Goal: Task Accomplishment & Management: Manage account settings

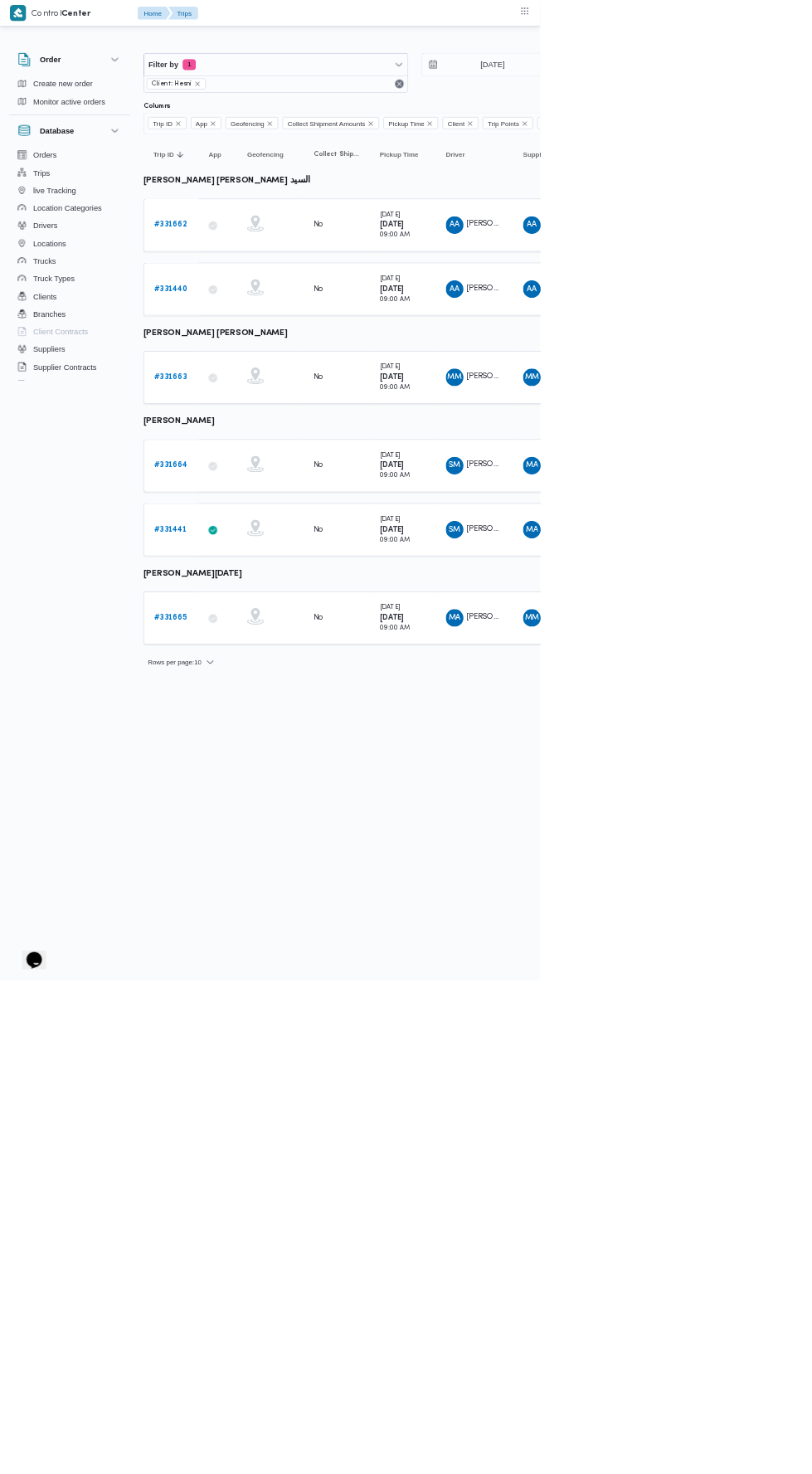
click at [269, 694] on b "# 331664" at bounding box center [256, 699] width 51 height 11
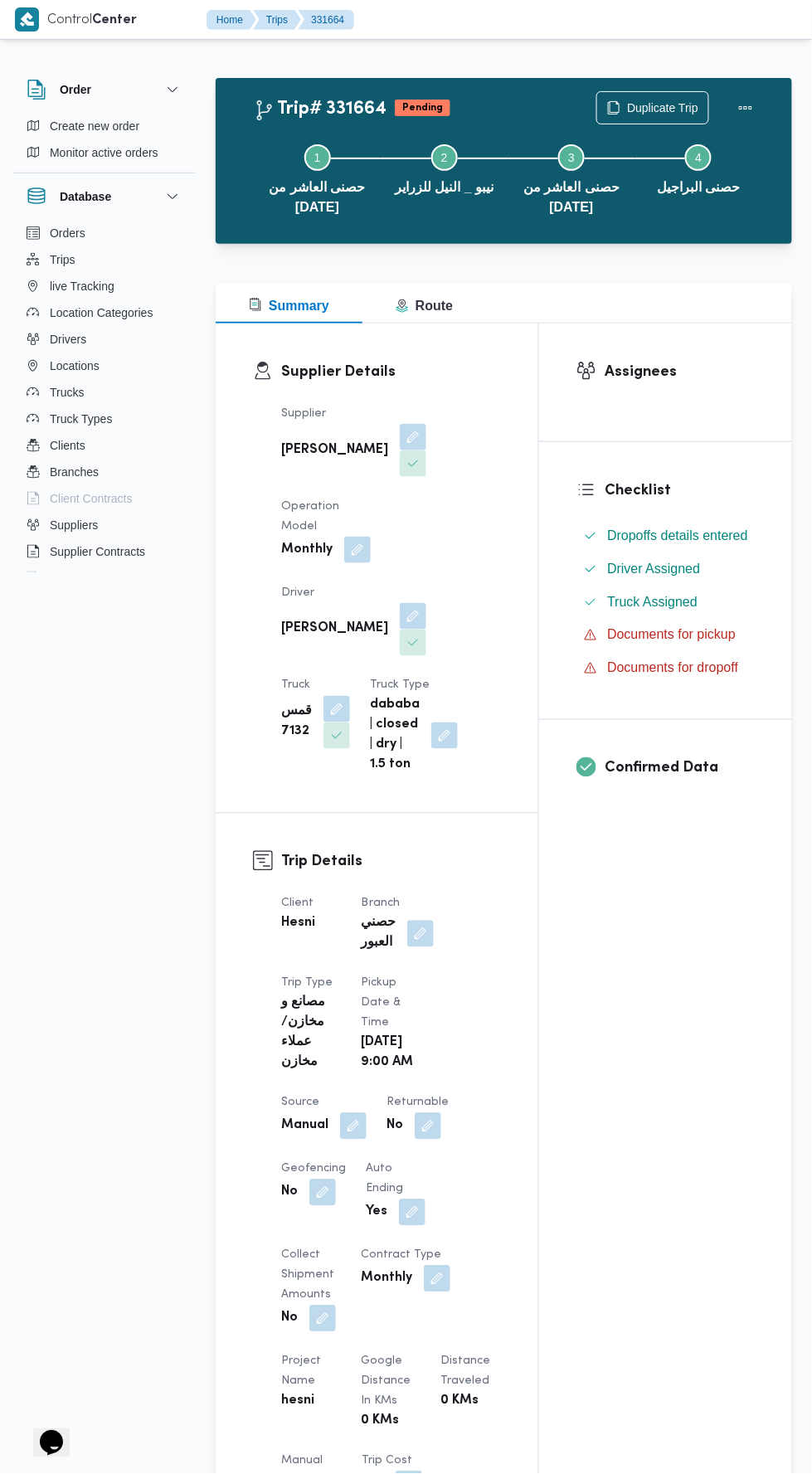
click at [379, 894] on dt "Branch" at bounding box center [397, 904] width 73 height 20
click at [353, 1117] on button "button" at bounding box center [352, 1126] width 26 height 26
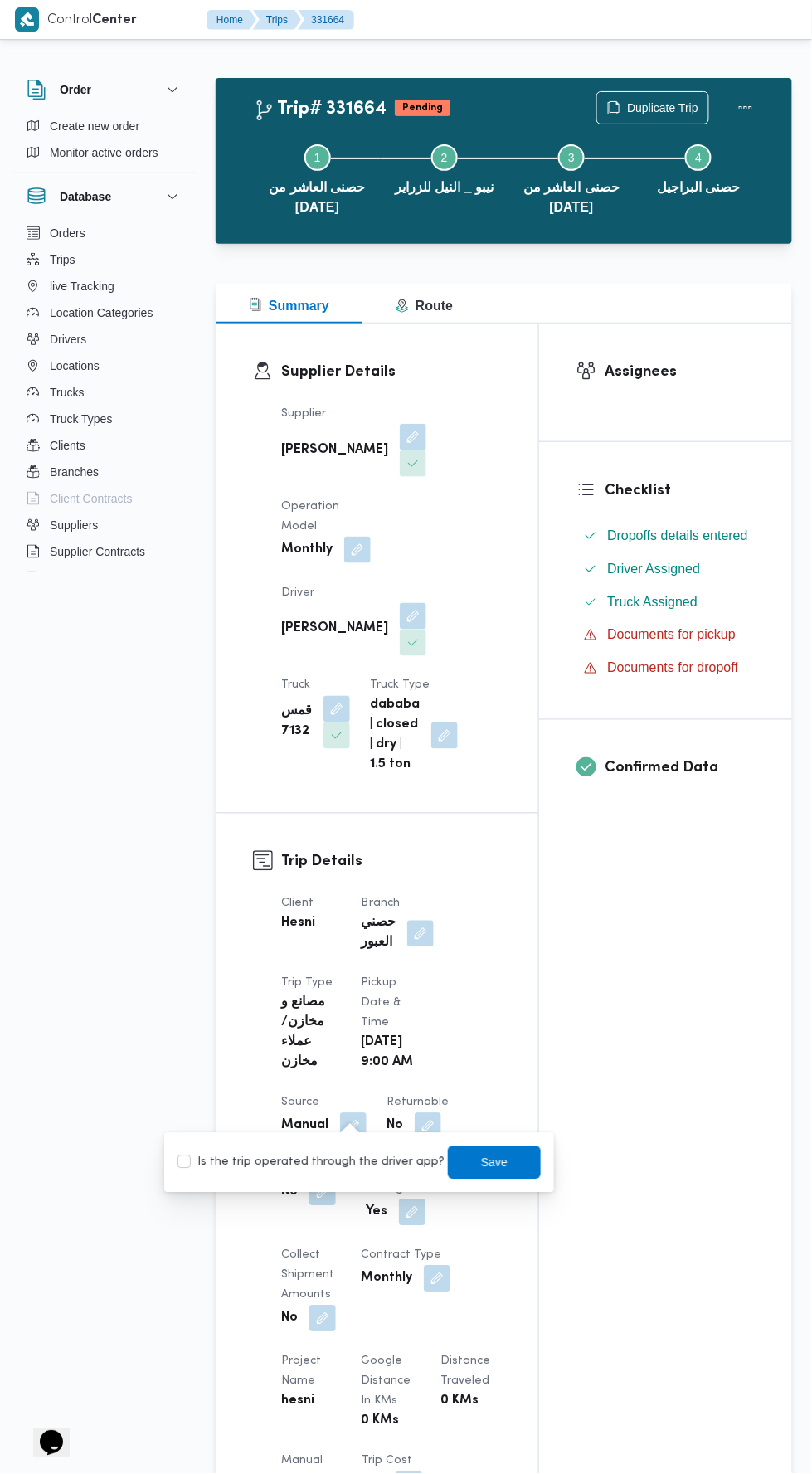
click at [341, 1168] on label "Is the trip operated through the driver app?" at bounding box center [310, 1163] width 267 height 20
checkbox input "true"
click at [504, 1171] on span "Save" at bounding box center [494, 1162] width 93 height 33
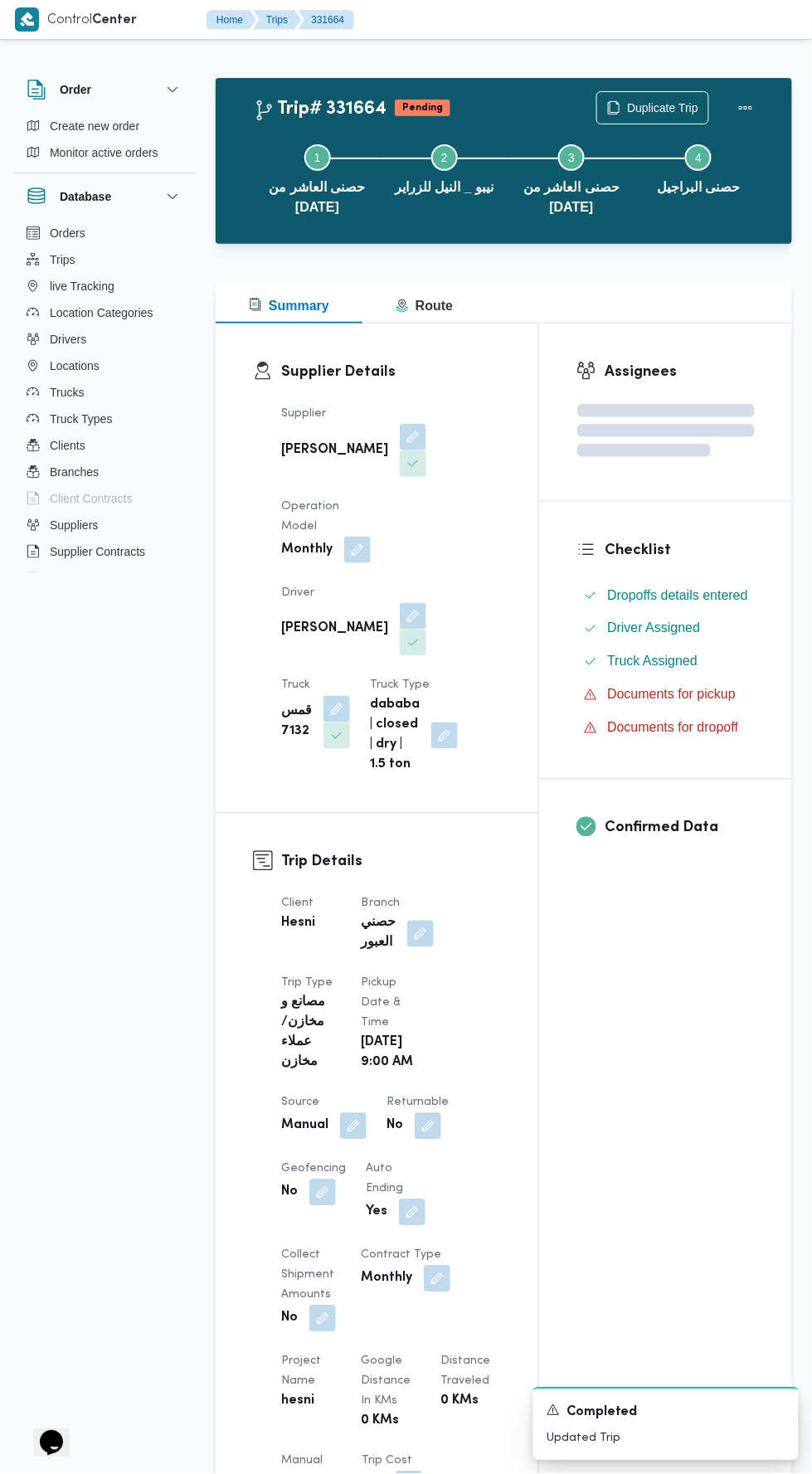
click at [422, 921] on button "button" at bounding box center [420, 933] width 26 height 26
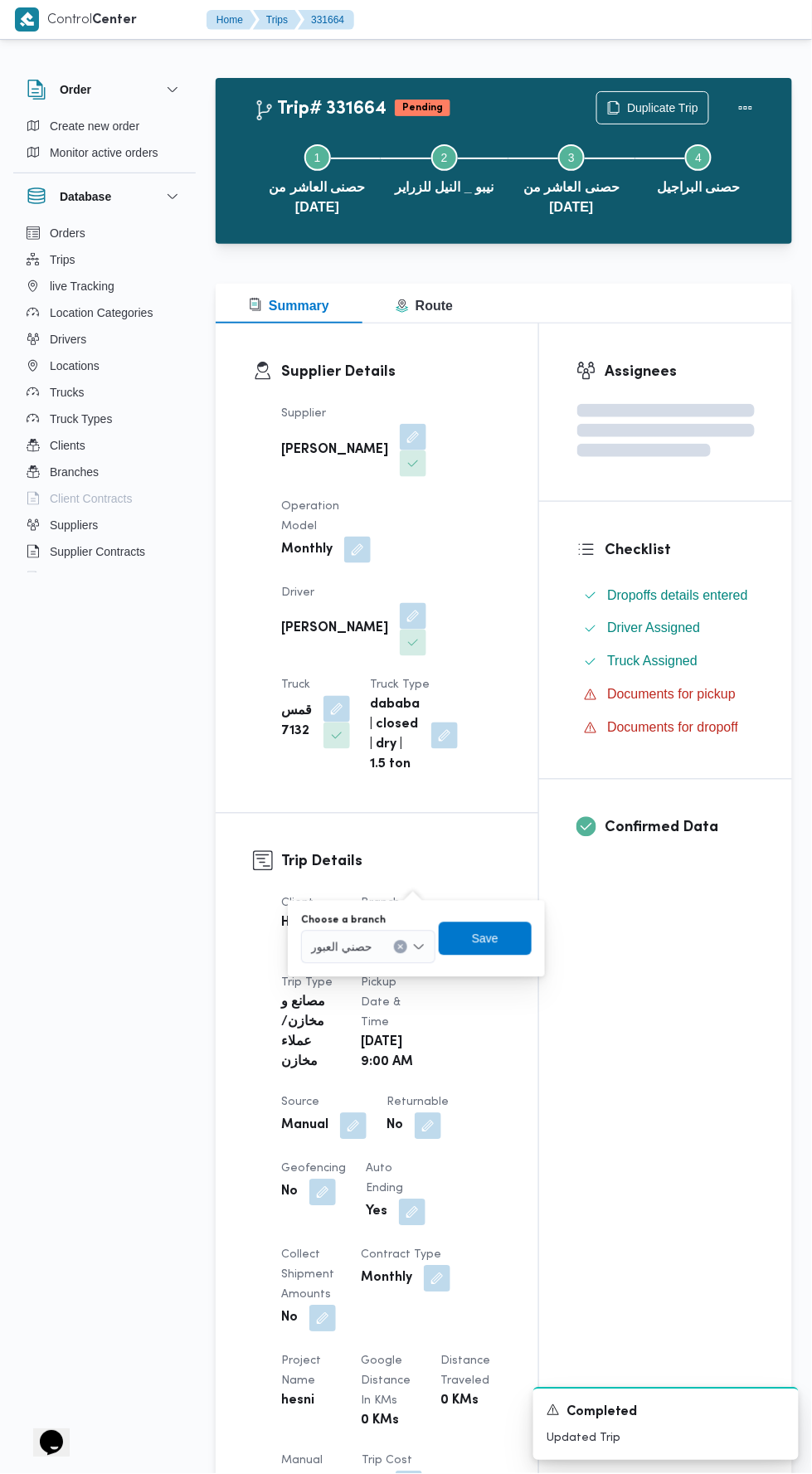
click at [379, 945] on input "Choose a branch" at bounding box center [380, 947] width 2 height 20
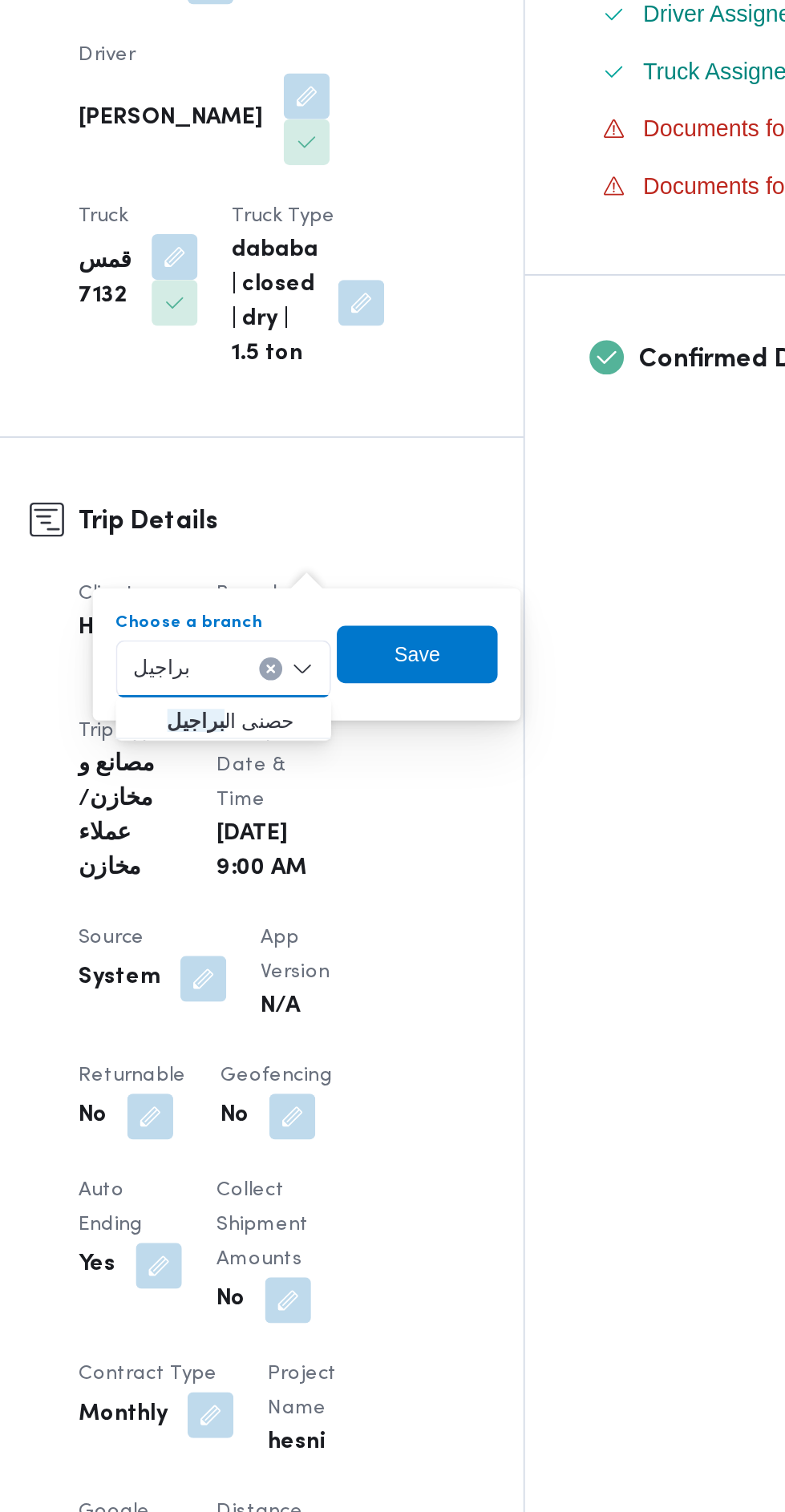
type input "براجيل"
click at [487, 915] on span "Save" at bounding box center [461, 907] width 90 height 32
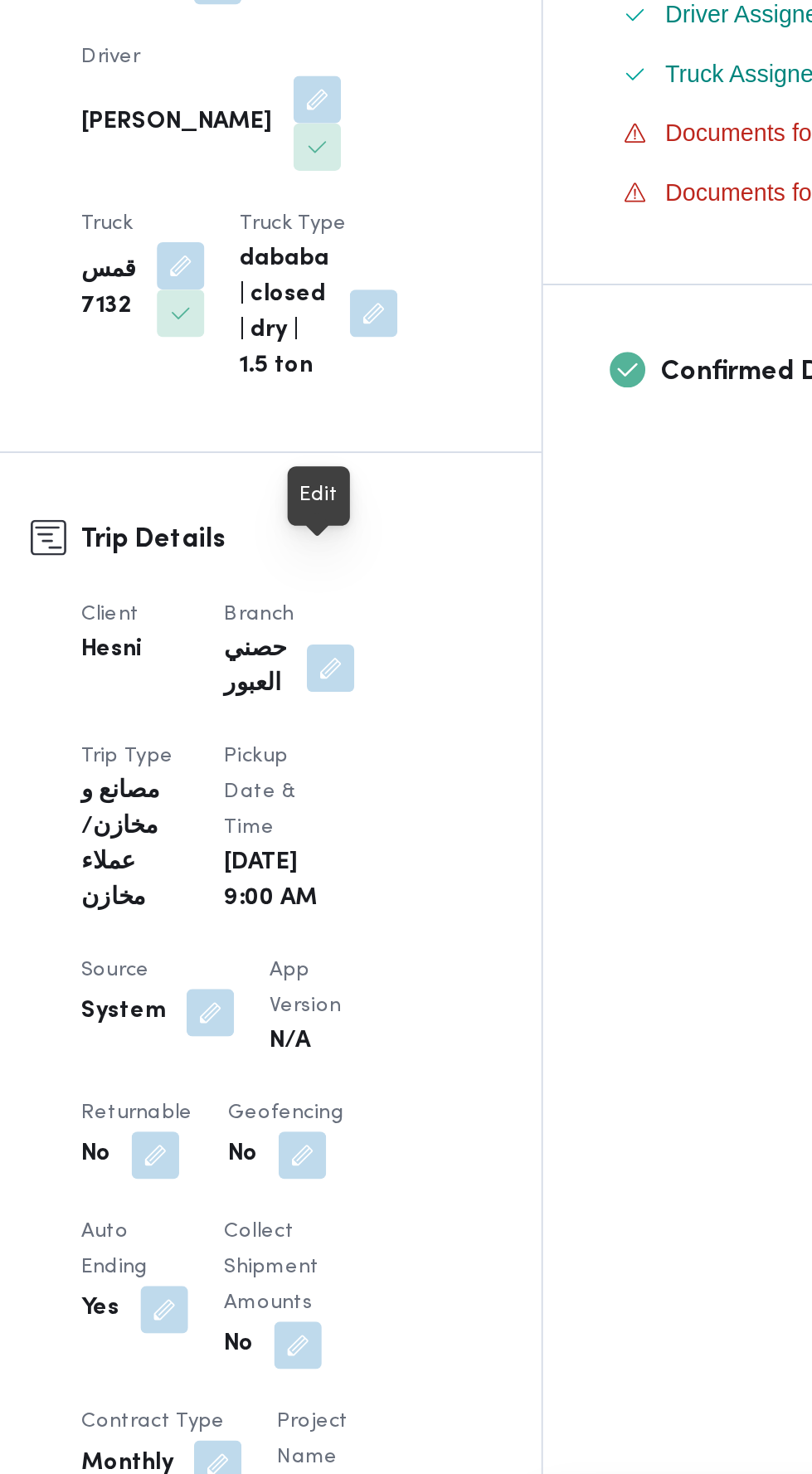
click at [417, 921] on button "button" at bounding box center [420, 933] width 26 height 26
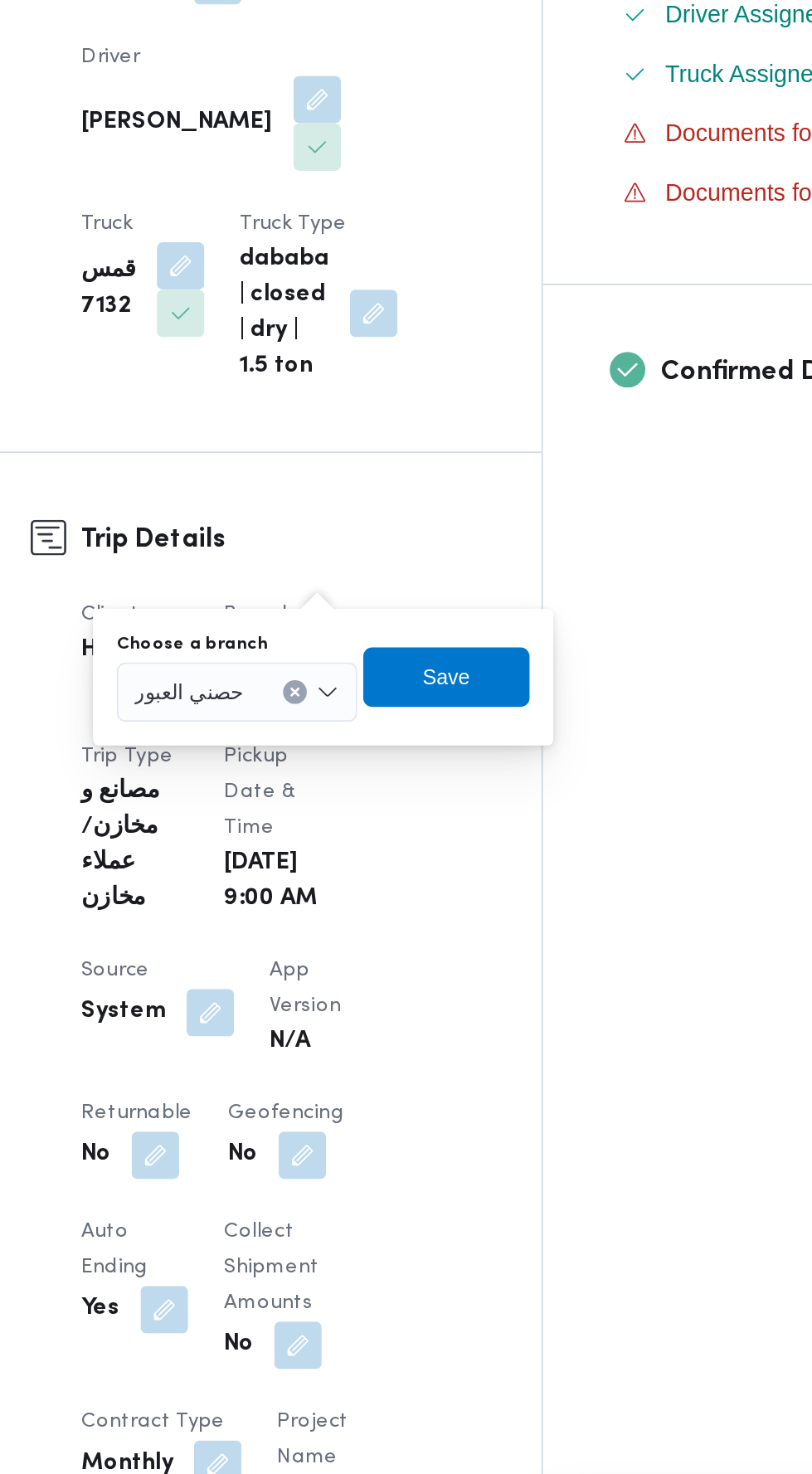
click at [379, 947] on input "Choose a branch" at bounding box center [380, 947] width 2 height 20
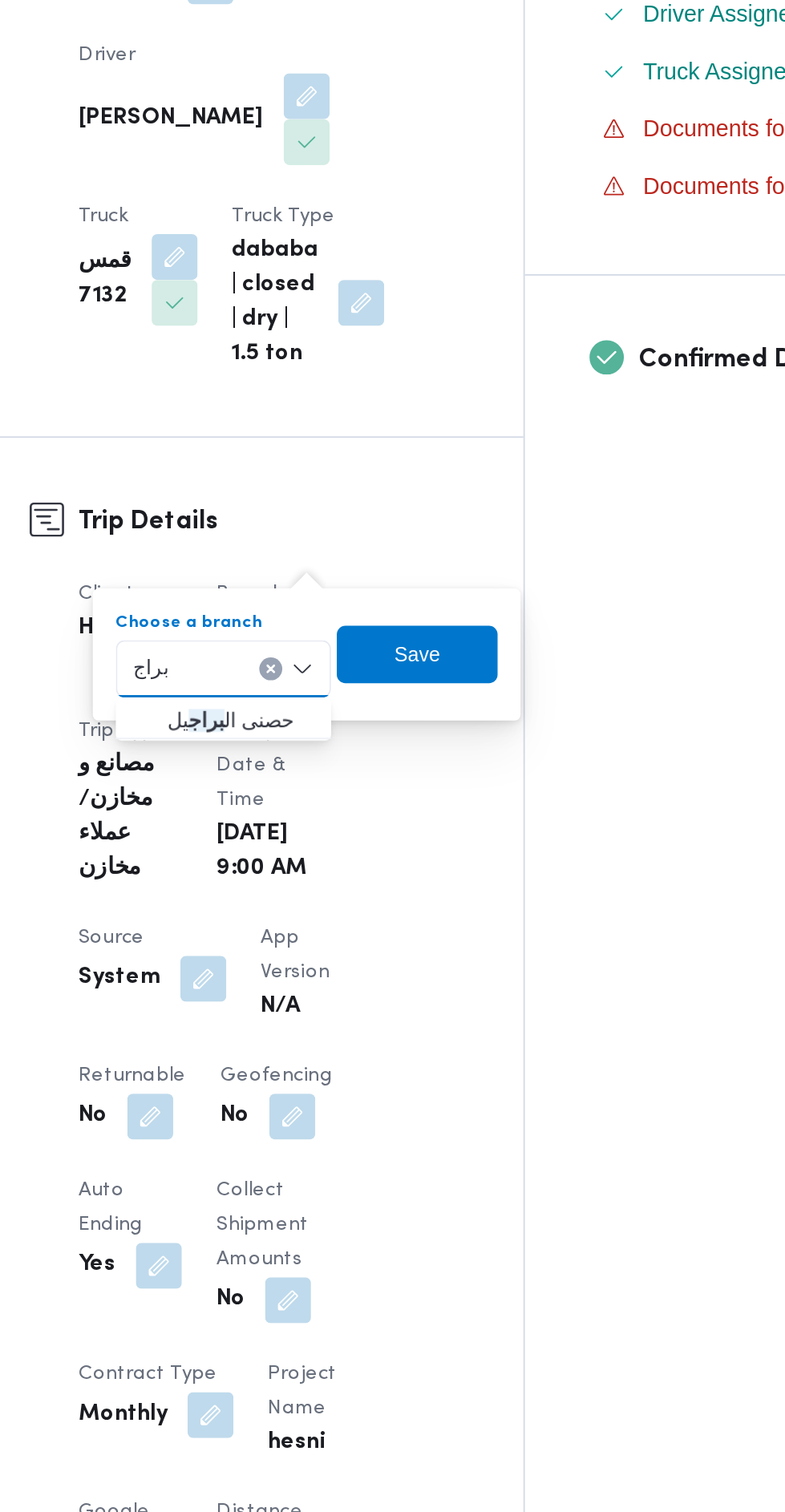
type input "براج"
click at [371, 949] on span "حصنى ال براج يل" at bounding box center [362, 945] width 82 height 20
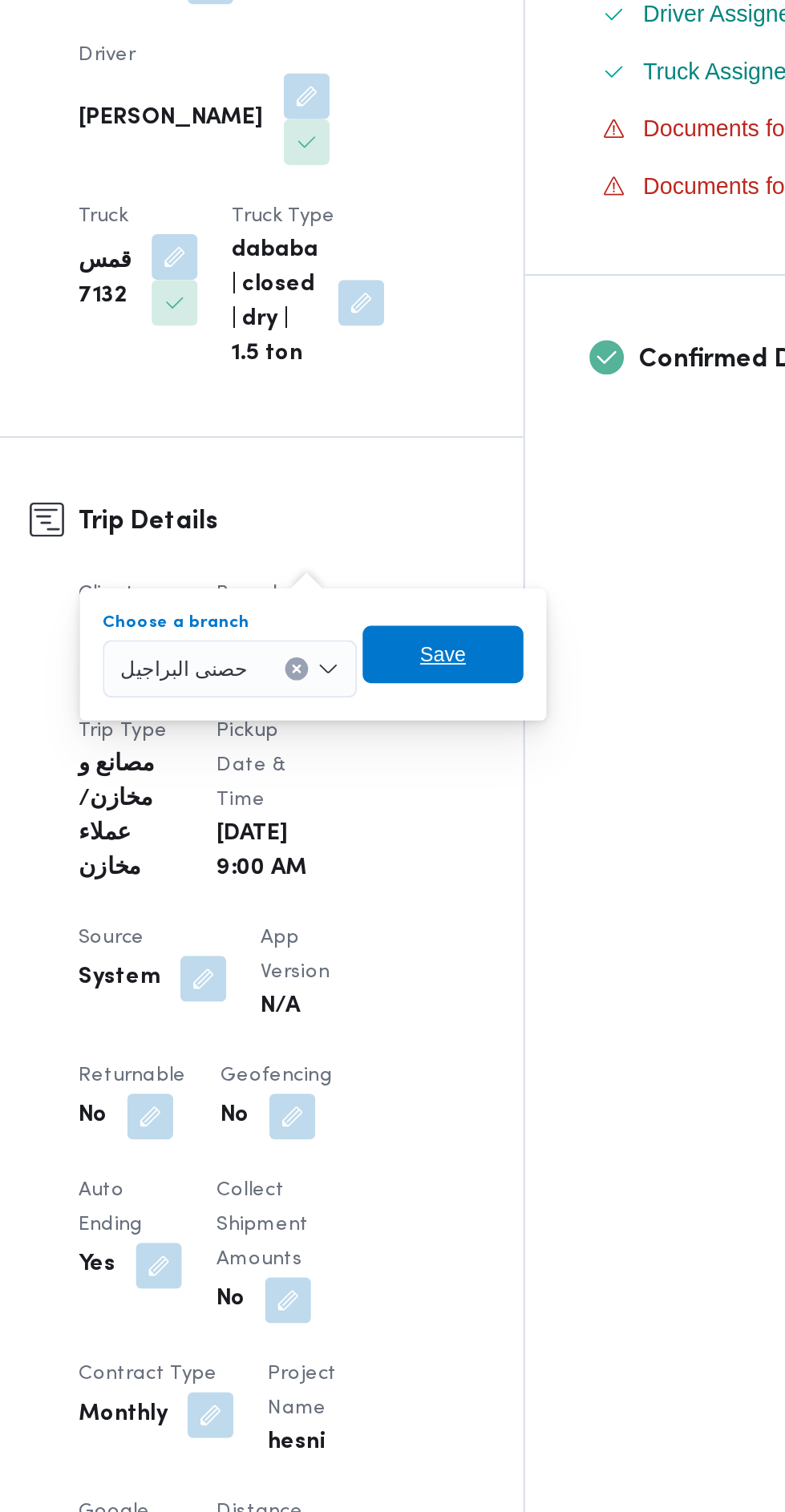
click at [483, 915] on span "Save" at bounding box center [475, 907] width 90 height 32
